Goal: Task Accomplishment & Management: Manage account settings

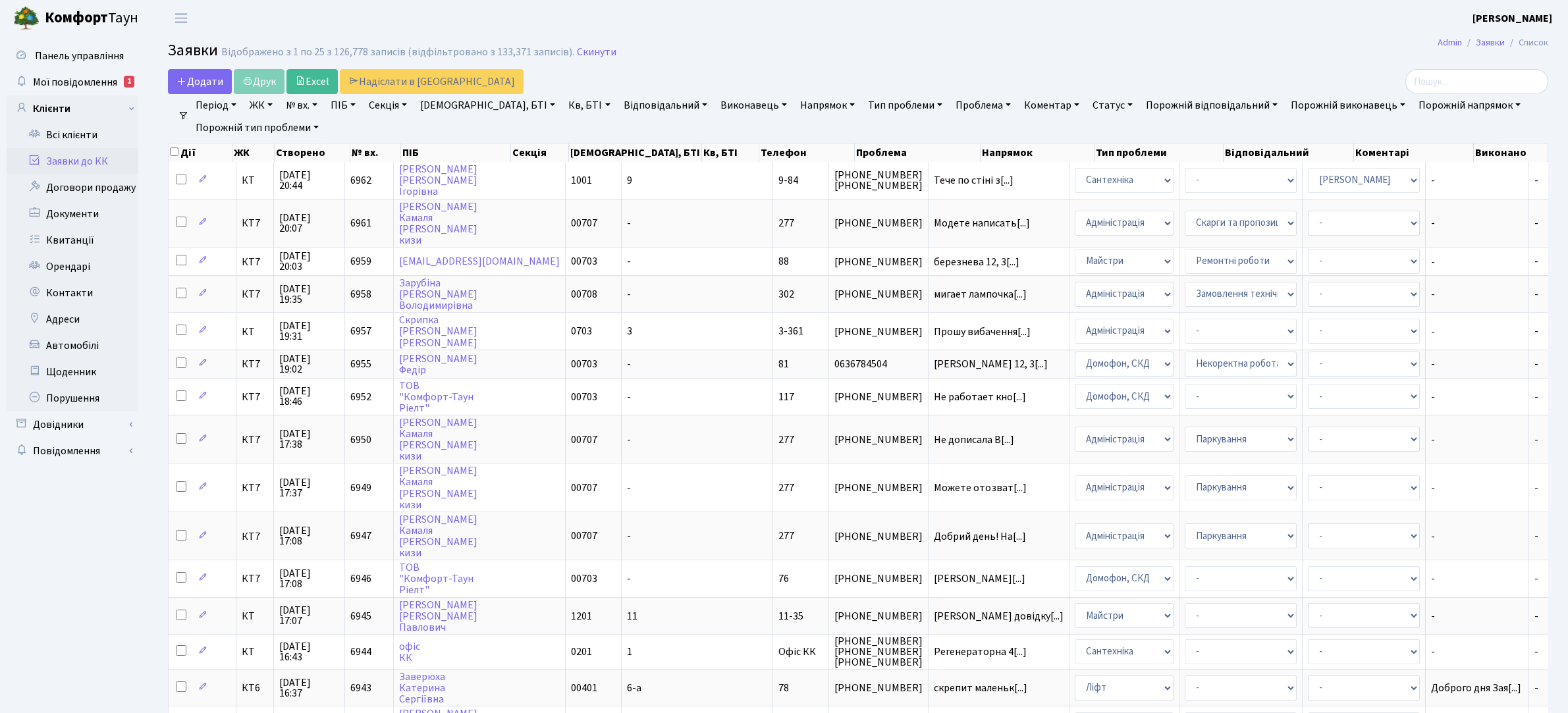
select select "25"
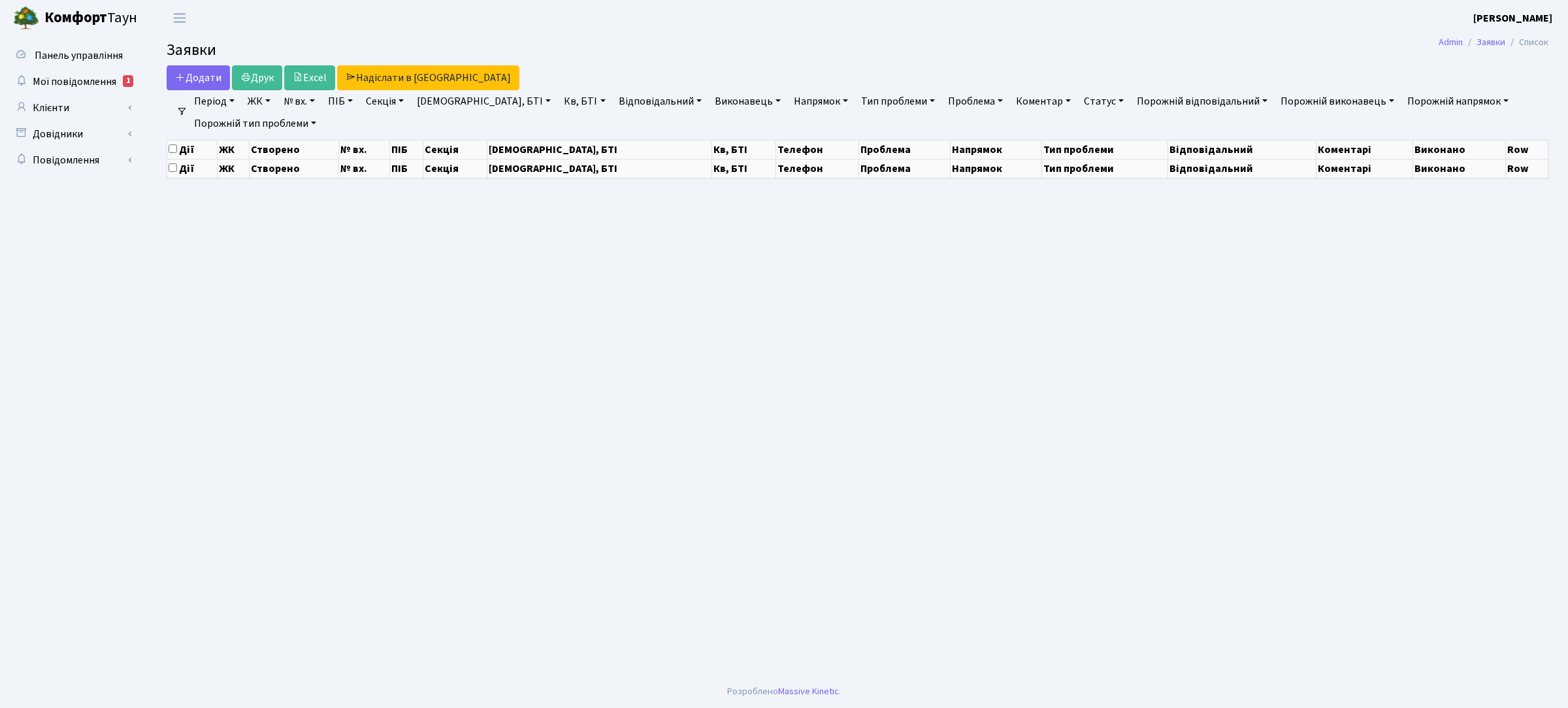
select select "25"
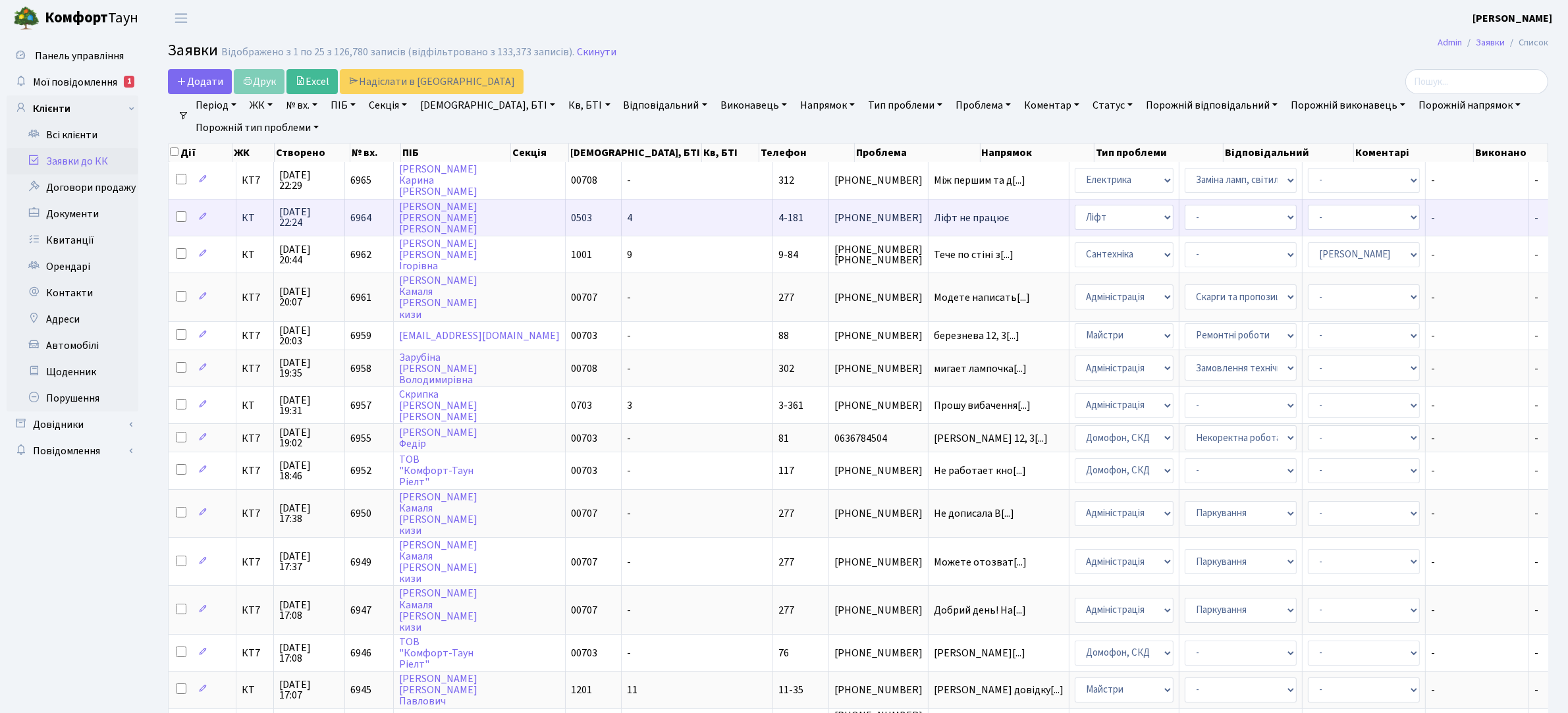
click at [934, 213] on span "Ліфт не працює" at bounding box center [999, 218] width 130 height 10
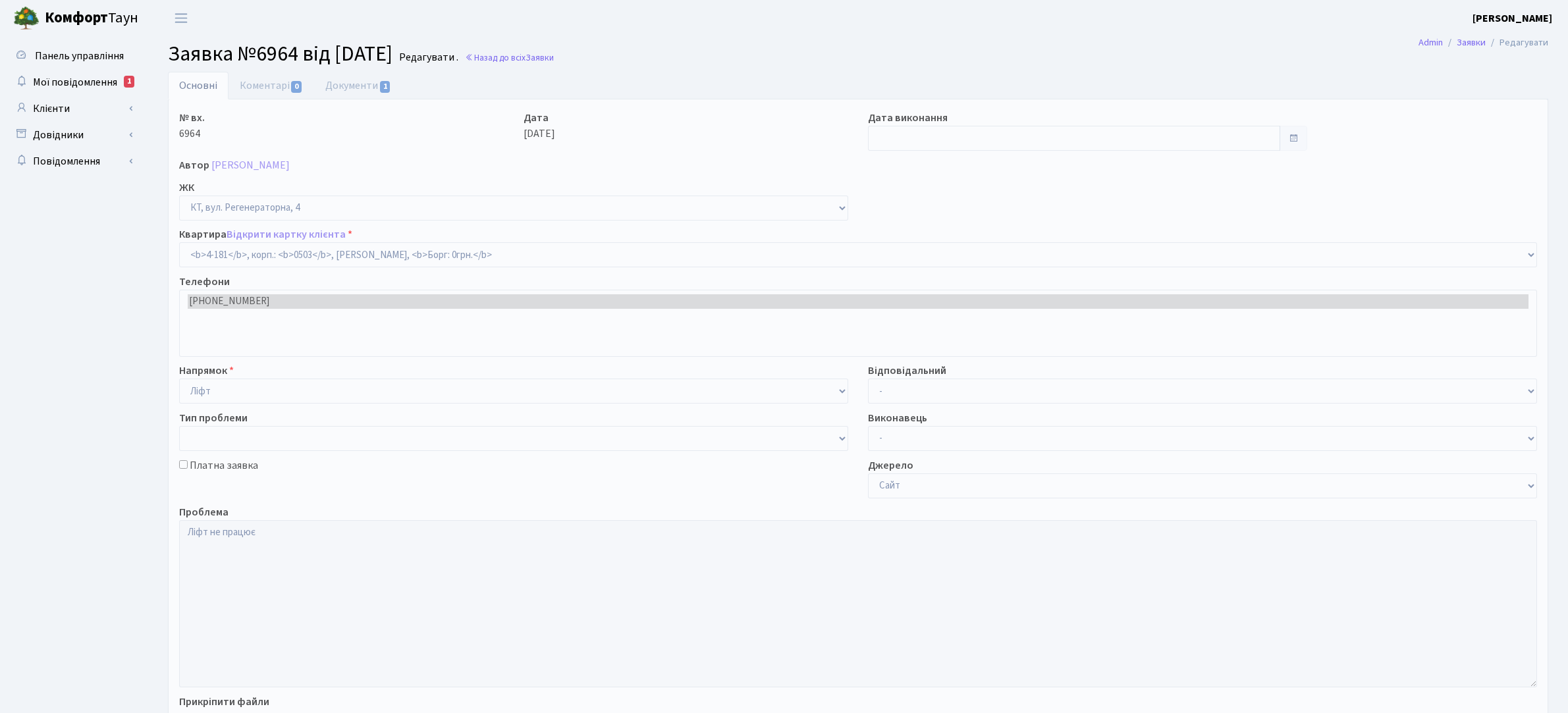
select select "1107"
